Goal: Task Accomplishment & Management: Manage account settings

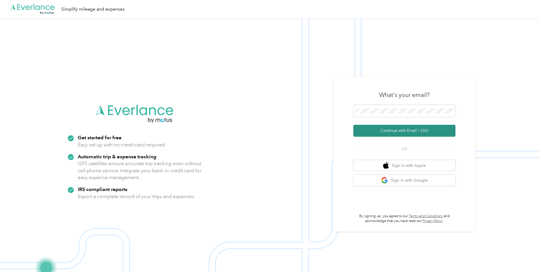
click at [415, 133] on button "Continue with Email / SSO" at bounding box center [404, 131] width 102 height 12
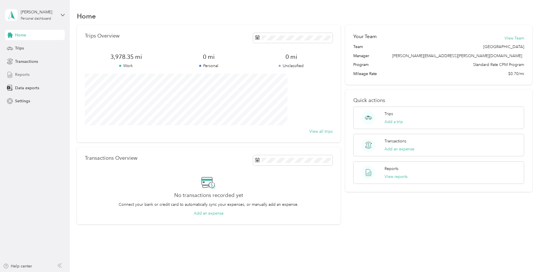
click at [37, 76] on div "Reports" at bounding box center [35, 75] width 60 height 10
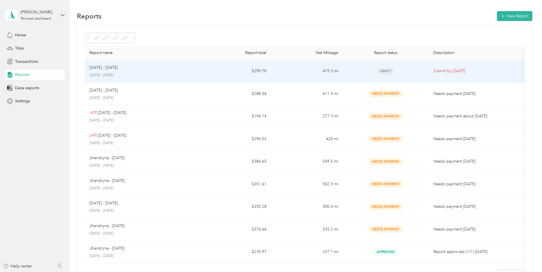
click at [189, 65] on div "[DATE] - [DATE]" at bounding box center [142, 67] width 106 height 6
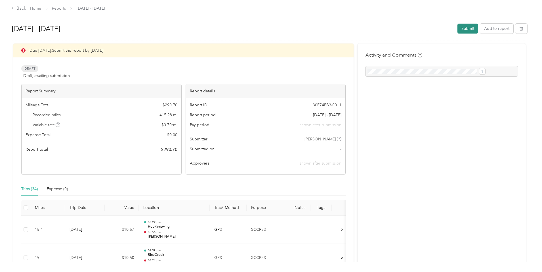
click at [458, 29] on button "Submit" at bounding box center [468, 29] width 21 height 10
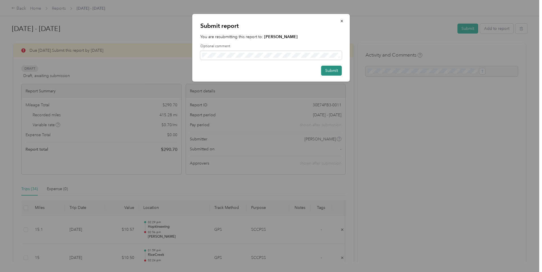
click at [326, 69] on button "Submit" at bounding box center [331, 71] width 21 height 10
